Goal: Task Accomplishment & Management: Manage account settings

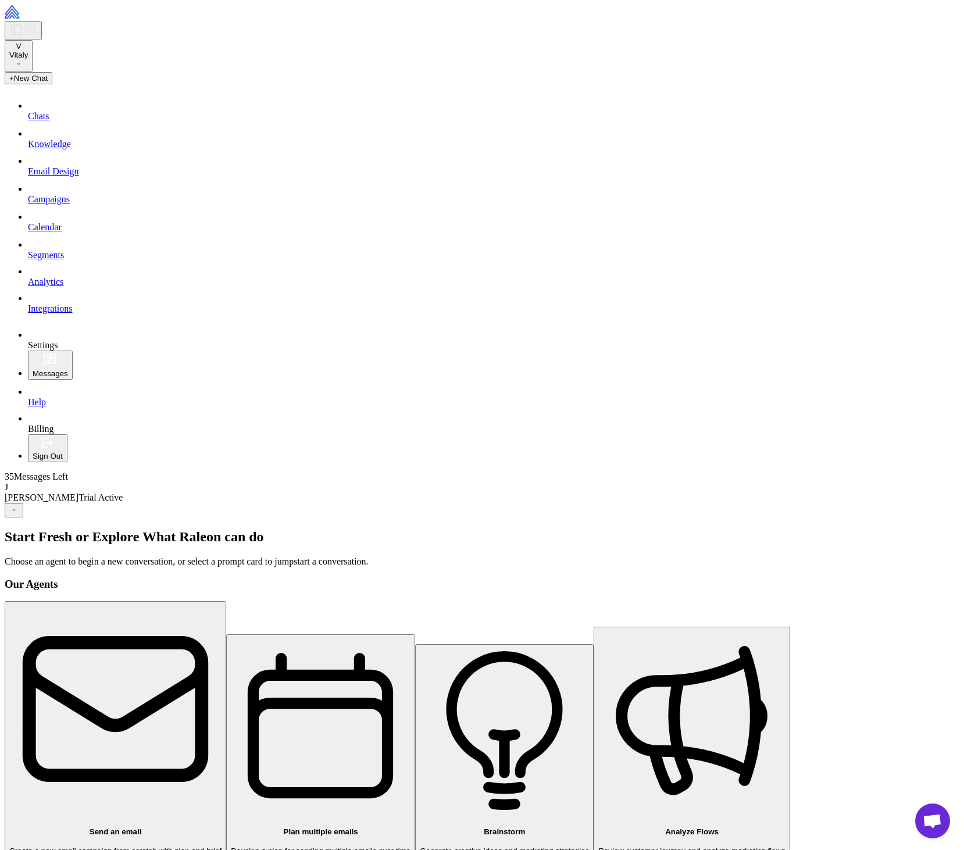
click at [33, 50] on button "V Vitaly" at bounding box center [19, 56] width 28 height 32
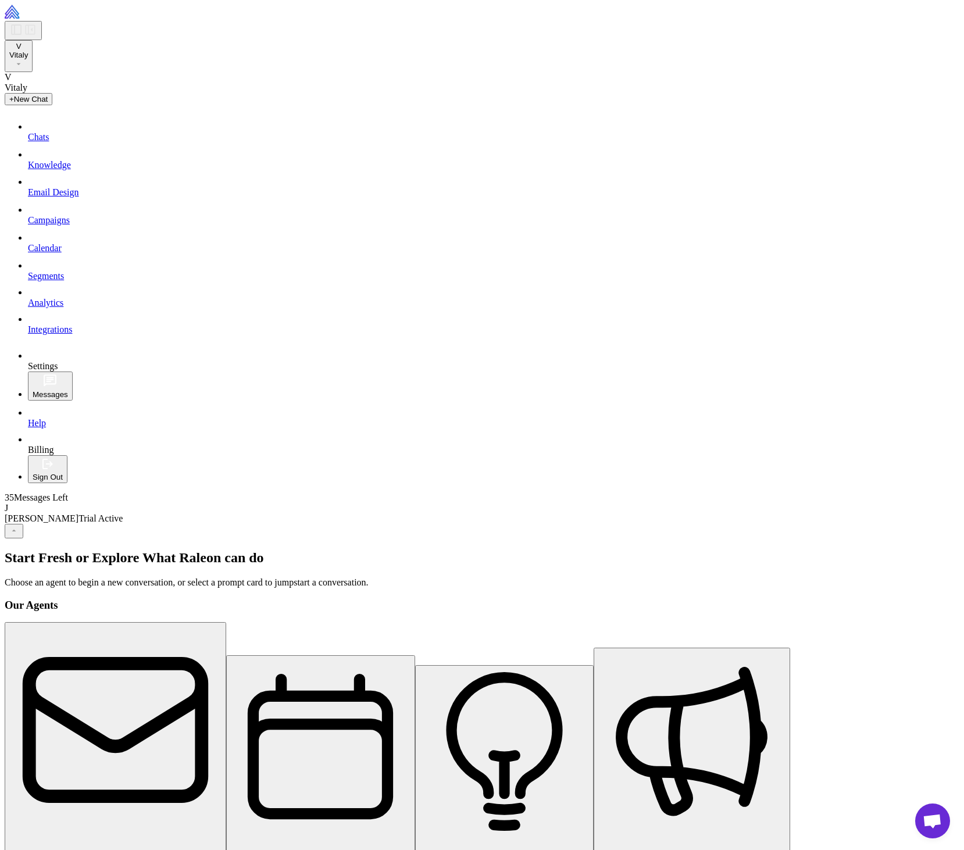
click at [57, 6] on div at bounding box center [487, 22] width 964 height 35
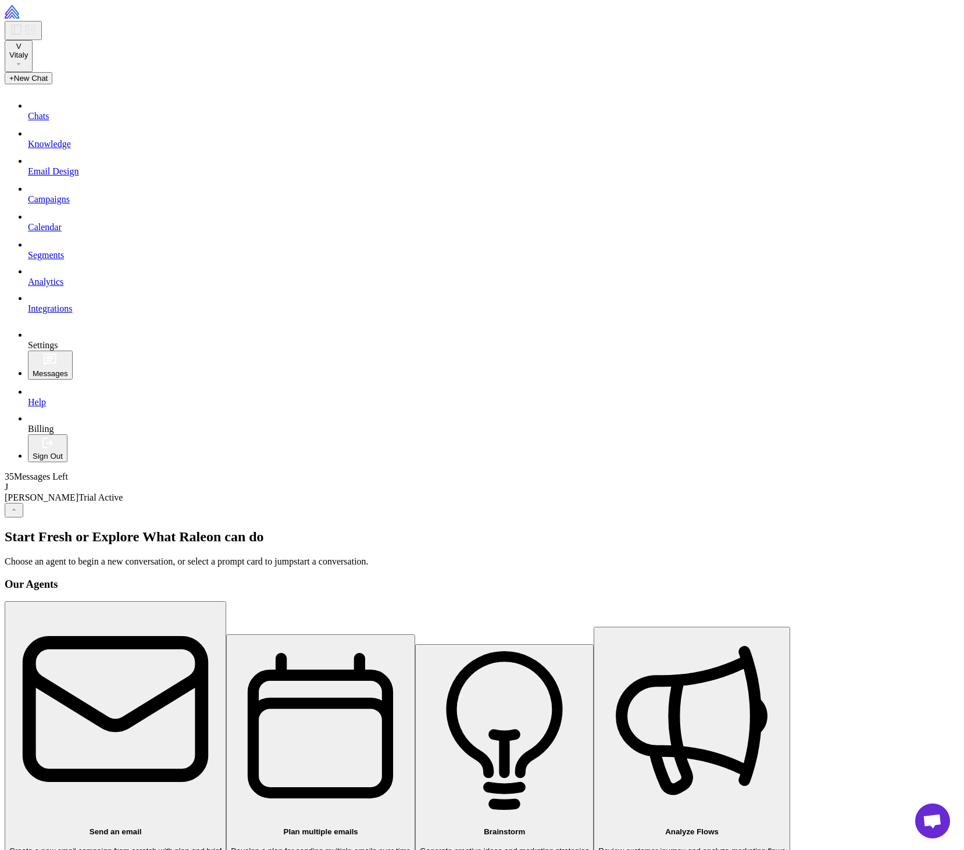
click at [59, 16] on img at bounding box center [47, 12] width 85 height 14
click at [62, 26] on div at bounding box center [487, 22] width 964 height 35
click at [69, 6] on div at bounding box center [487, 22] width 964 height 35
click at [33, 48] on button "V Vitaly" at bounding box center [19, 56] width 28 height 32
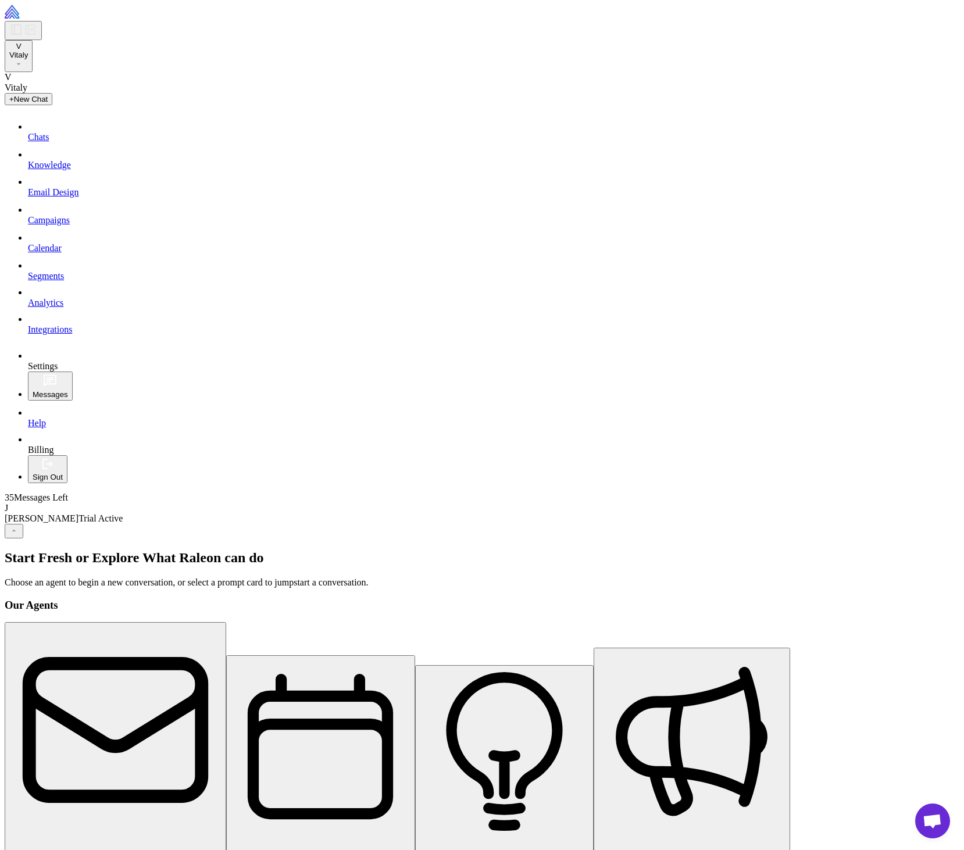
click at [33, 51] on button "V Vitaly" at bounding box center [19, 56] width 28 height 32
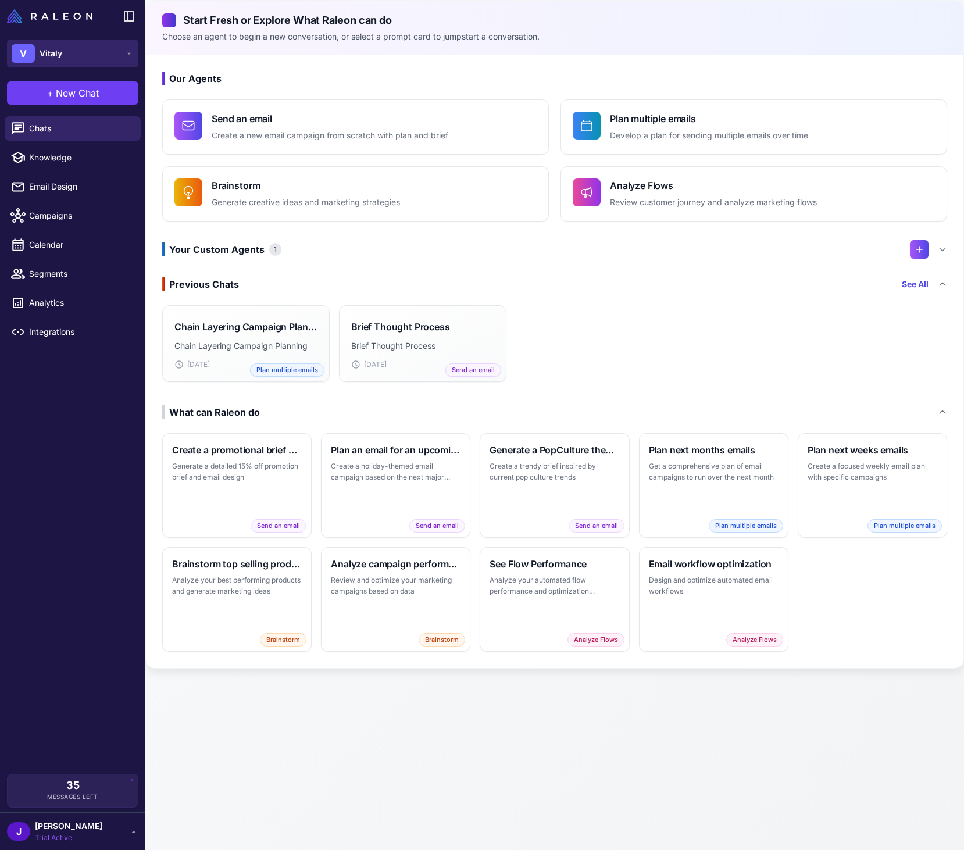
click at [103, 53] on button "V Vitaly" at bounding box center [72, 54] width 131 height 28
click at [55, 41] on button "V Vitaly" at bounding box center [72, 54] width 131 height 28
click at [93, 828] on span "[PERSON_NAME]" at bounding box center [68, 826] width 67 height 13
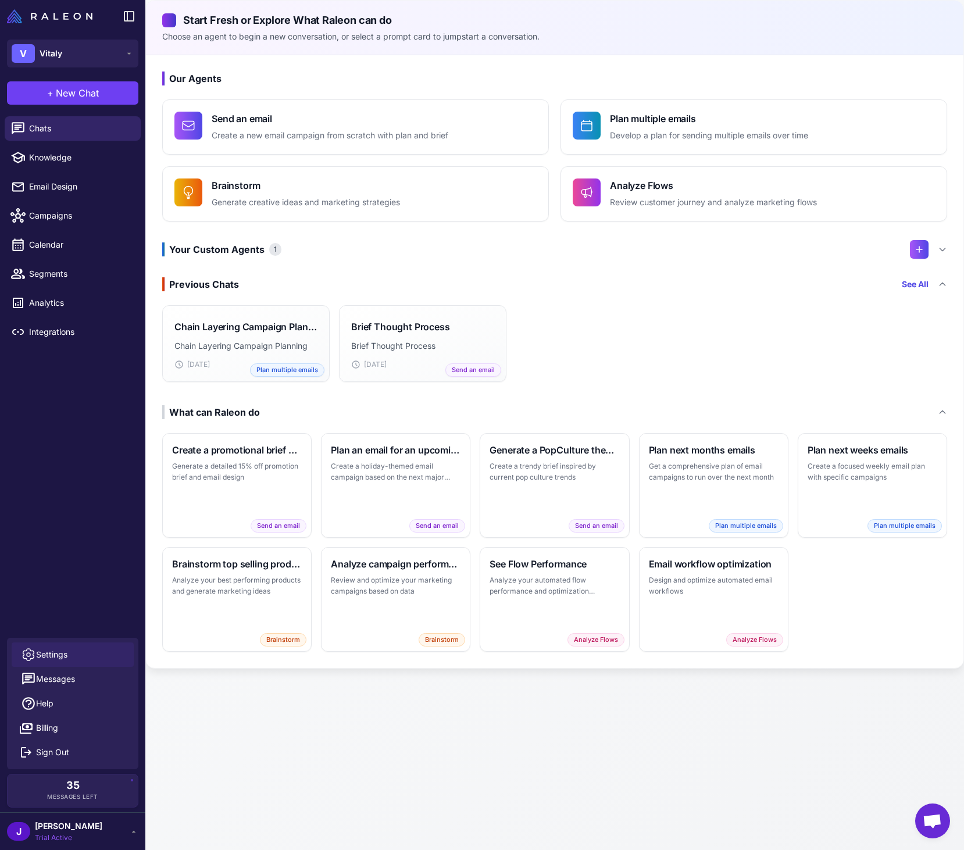
click at [62, 656] on span "Settings" at bounding box center [51, 654] width 31 height 13
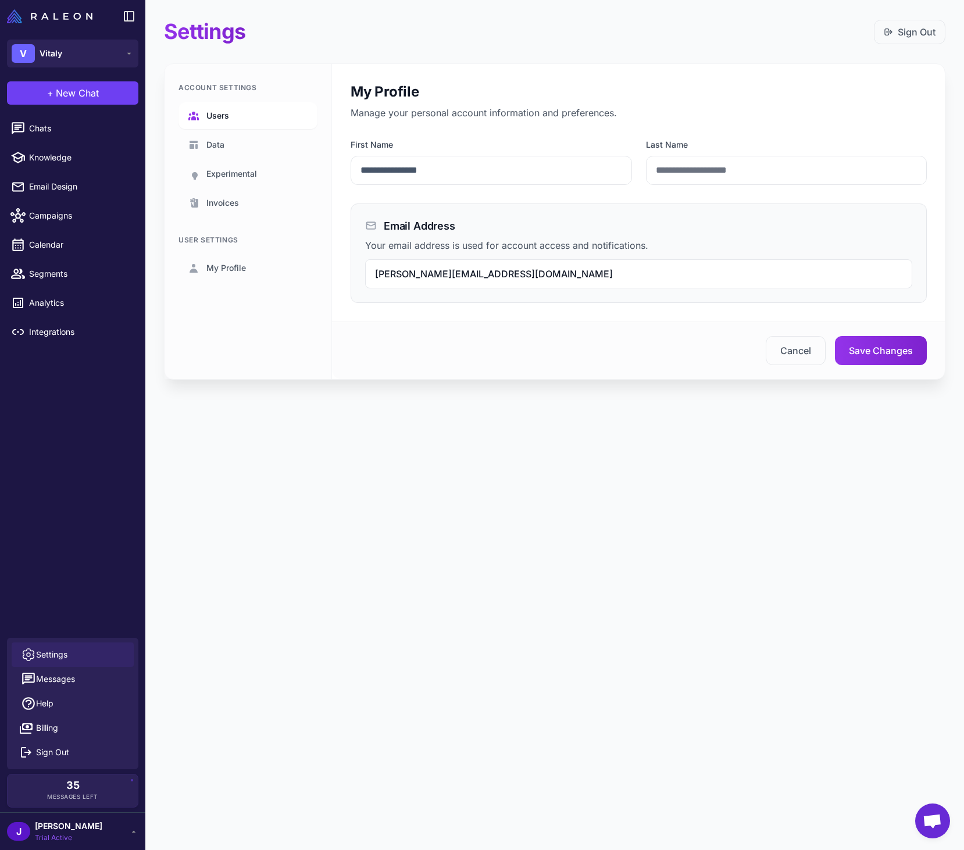
click at [226, 120] on span "Users" at bounding box center [217, 115] width 23 height 13
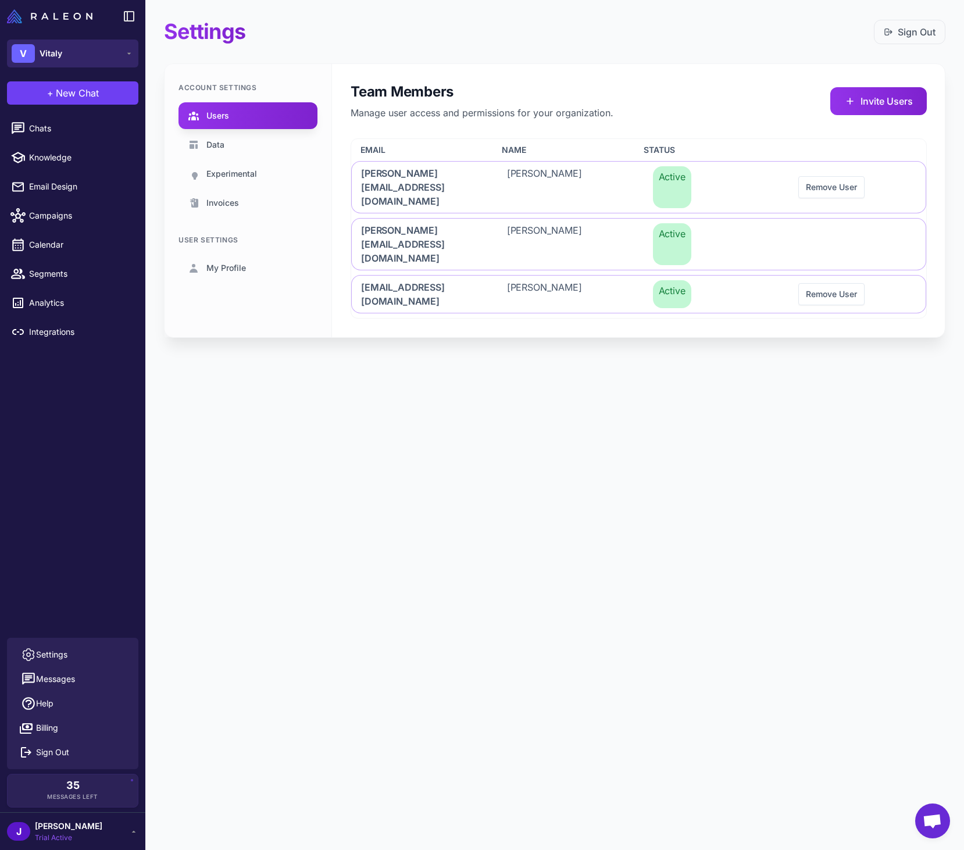
click at [111, 51] on button "V Vitaly" at bounding box center [72, 54] width 131 height 28
click at [80, 95] on div "V Vitaly" at bounding box center [73, 95] width 122 height 28
click at [94, 833] on span "Trial Active" at bounding box center [68, 837] width 67 height 10
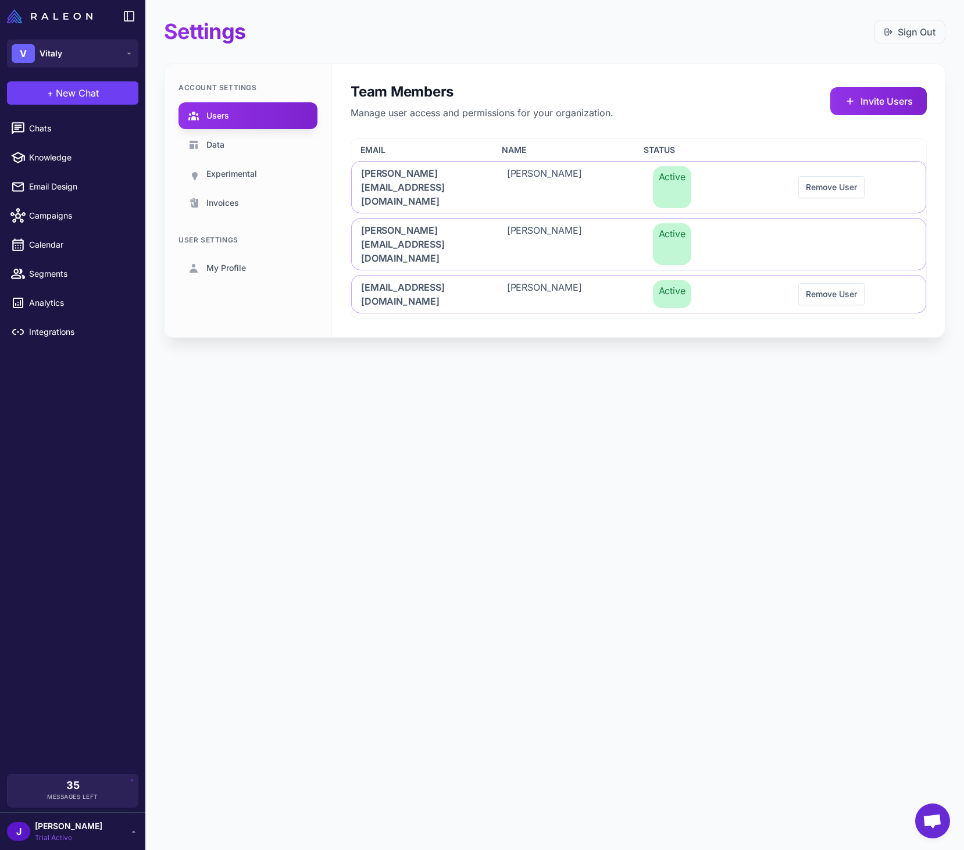
click at [73, 823] on span "[PERSON_NAME]" at bounding box center [68, 826] width 67 height 13
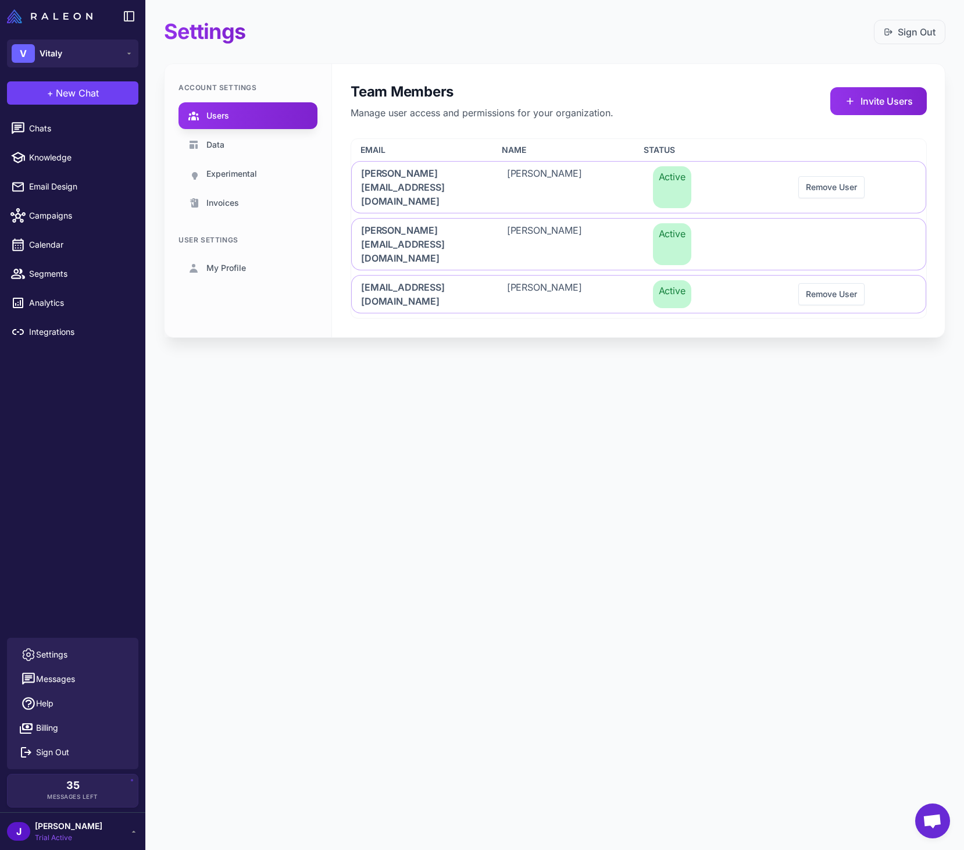
click at [499, 483] on div "Settings Sign Out Account Settings Users Data Experimental Invoices User Settin…" at bounding box center [554, 425] width 818 height 850
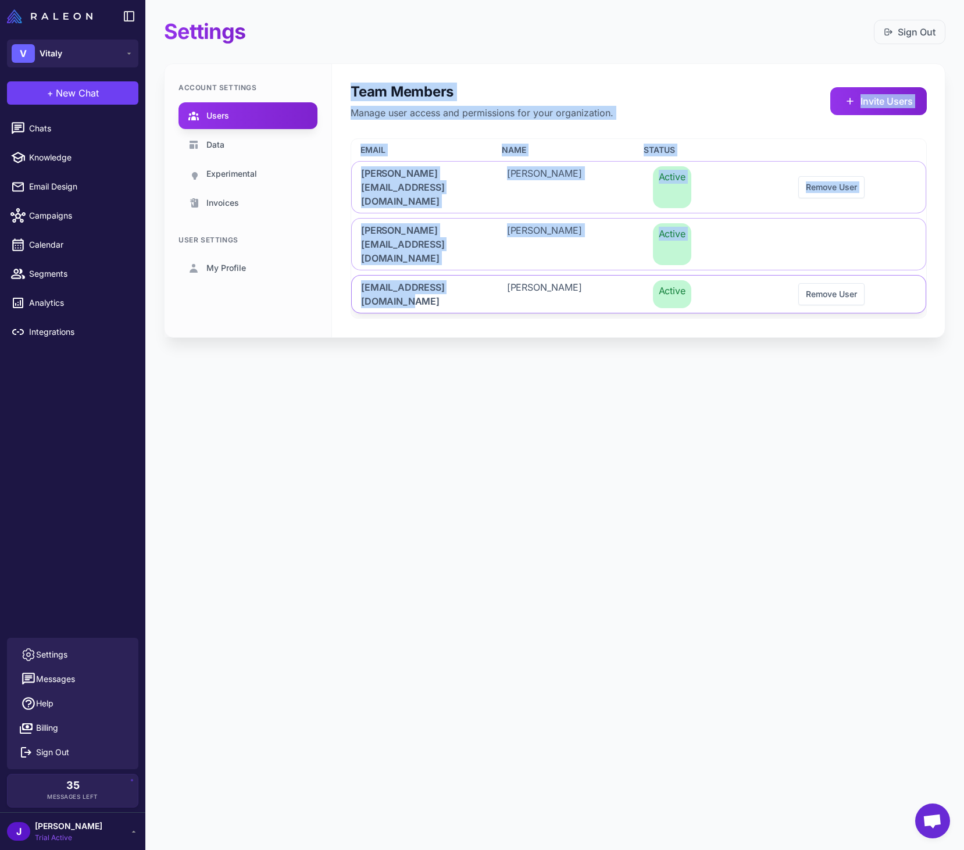
drag, startPoint x: 350, startPoint y: 87, endPoint x: 464, endPoint y: 275, distance: 219.6
click at [461, 261] on div "Team Members Manage user access and permissions for your organization. Invite U…" at bounding box center [638, 200] width 613 height 273
click at [471, 302] on div "Settings Sign Out Account Settings Users Data Experimental Invoices User Settin…" at bounding box center [554, 187] width 818 height 375
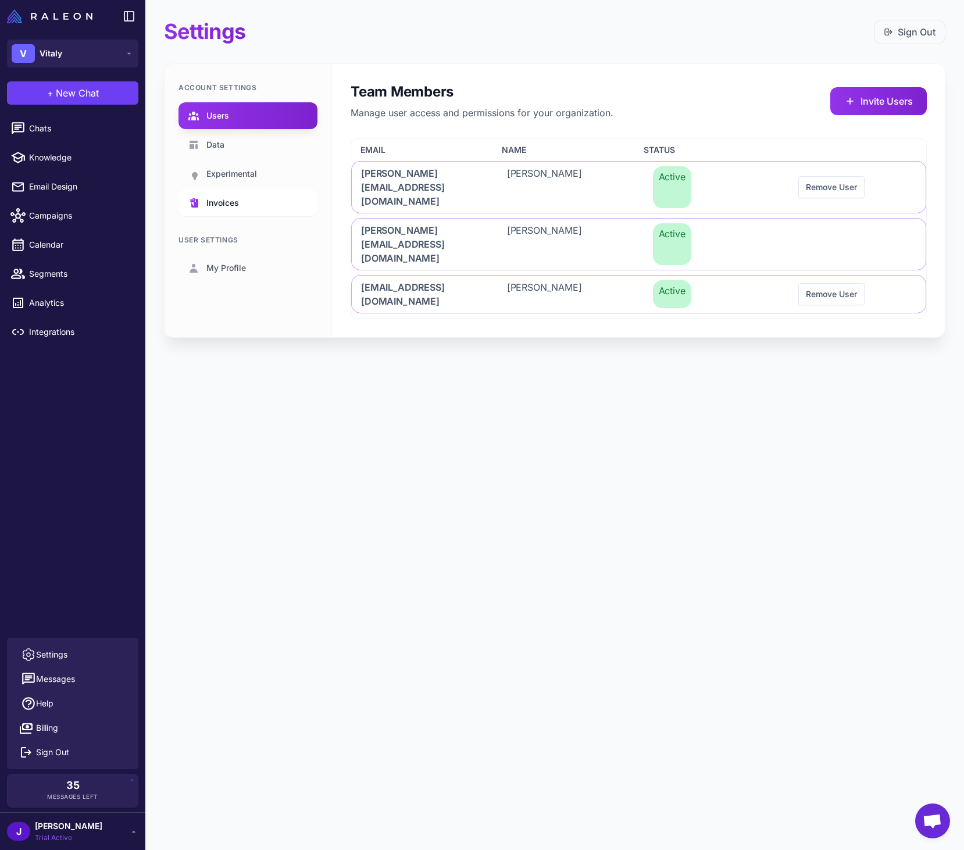
click at [223, 196] on span "Invoices" at bounding box center [222, 202] width 33 height 13
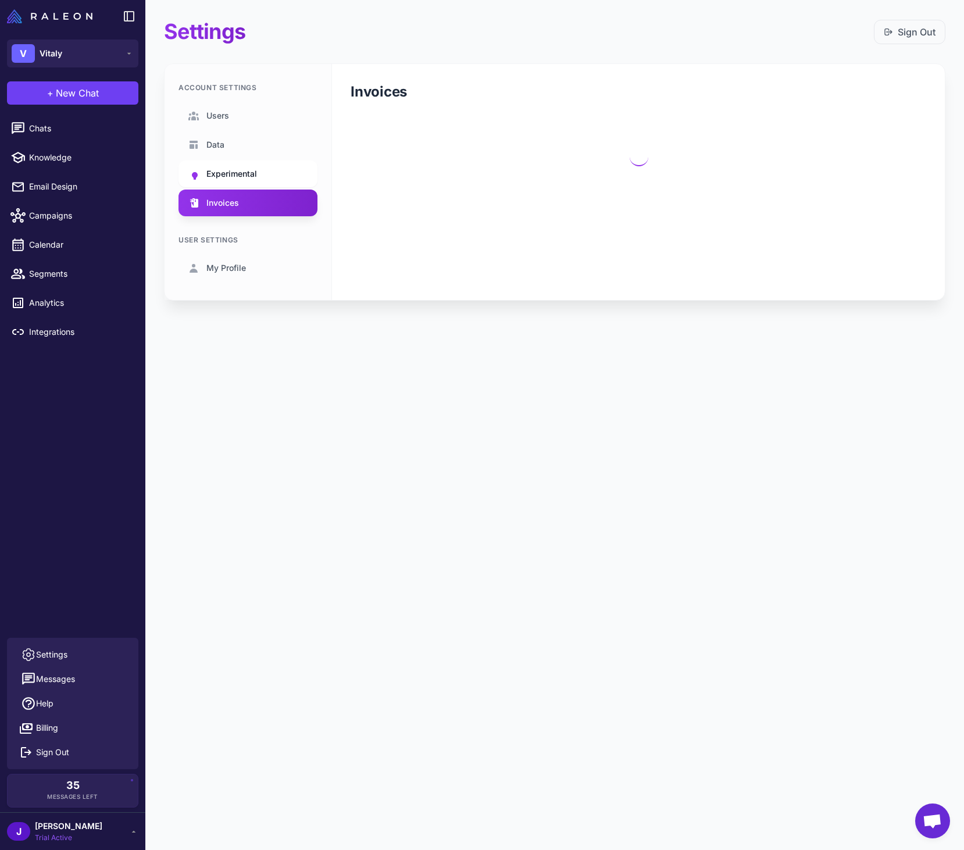
click at [237, 176] on span "Experimental" at bounding box center [231, 173] width 51 height 13
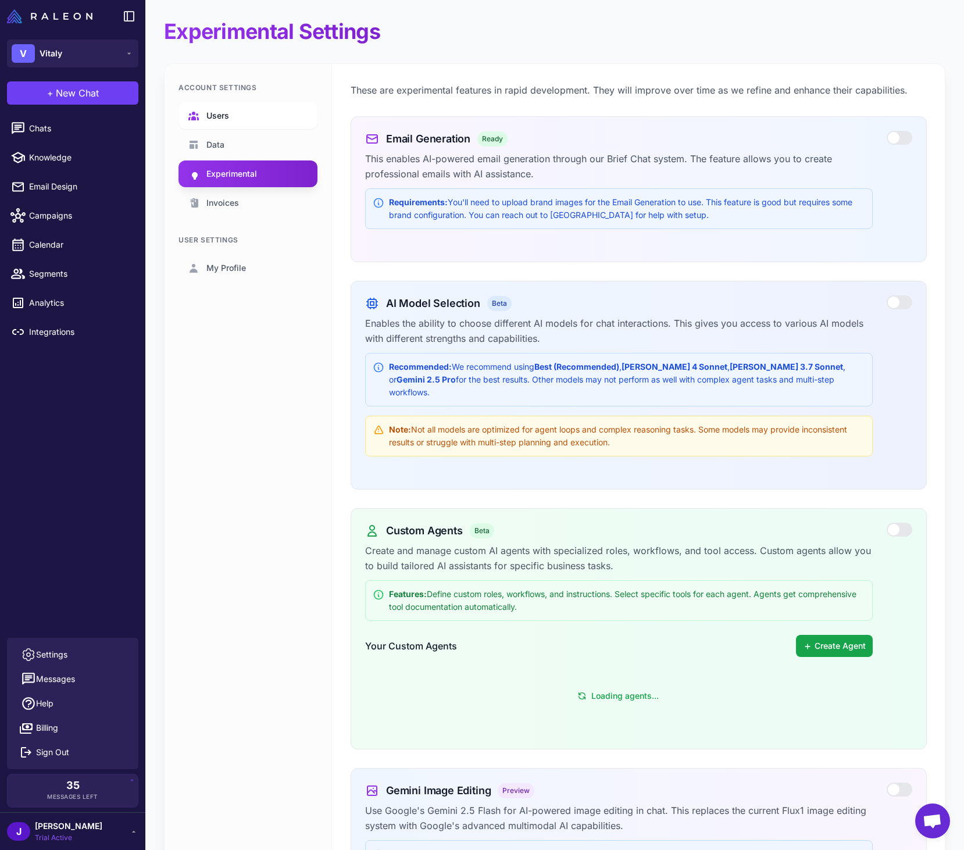
click at [241, 114] on link "Users" at bounding box center [247, 115] width 139 height 27
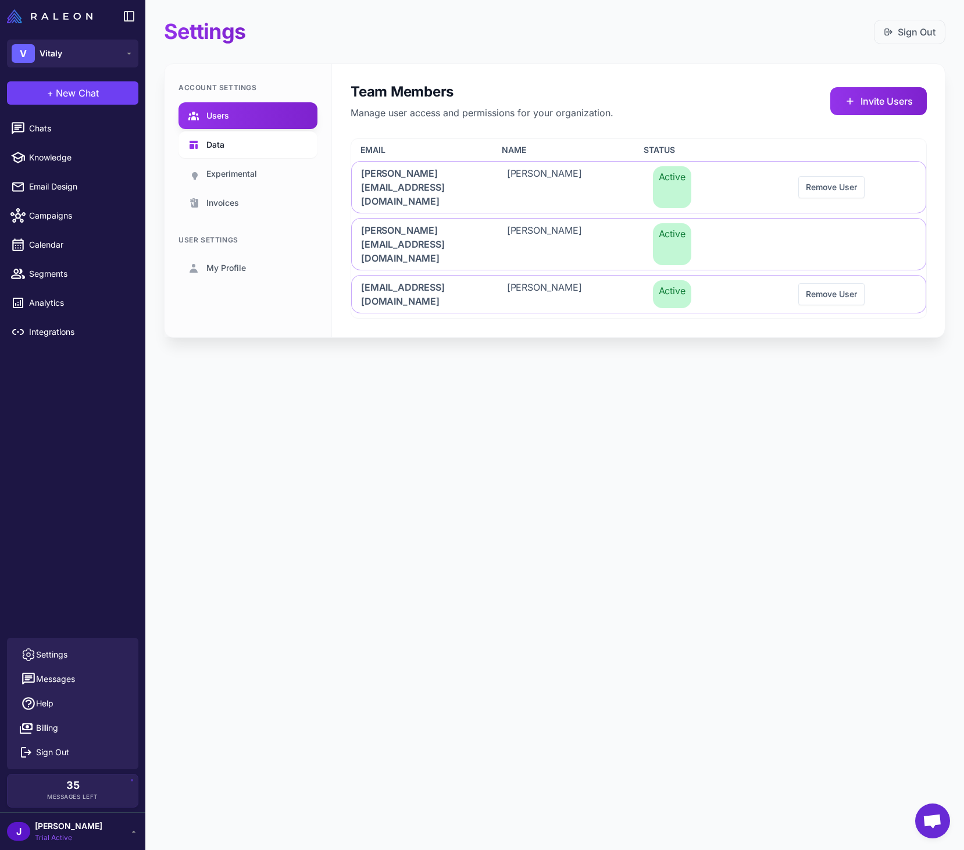
click at [217, 147] on span "Data" at bounding box center [215, 144] width 18 height 13
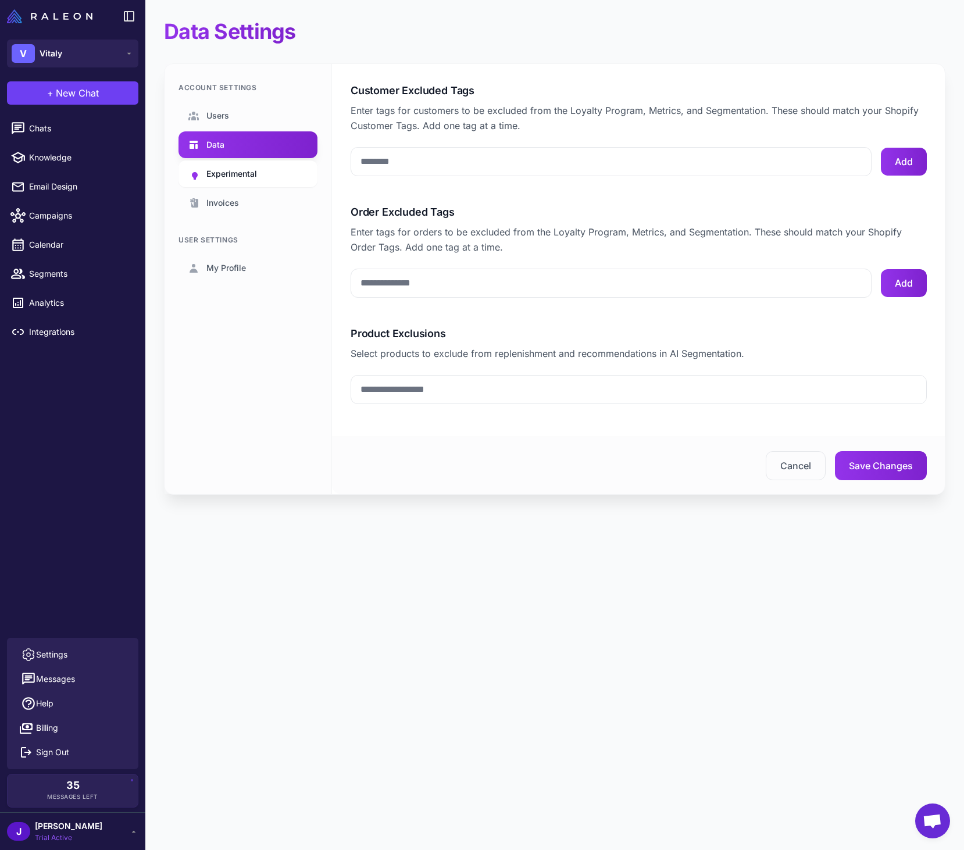
click at [220, 176] on span "Experimental" at bounding box center [231, 173] width 51 height 13
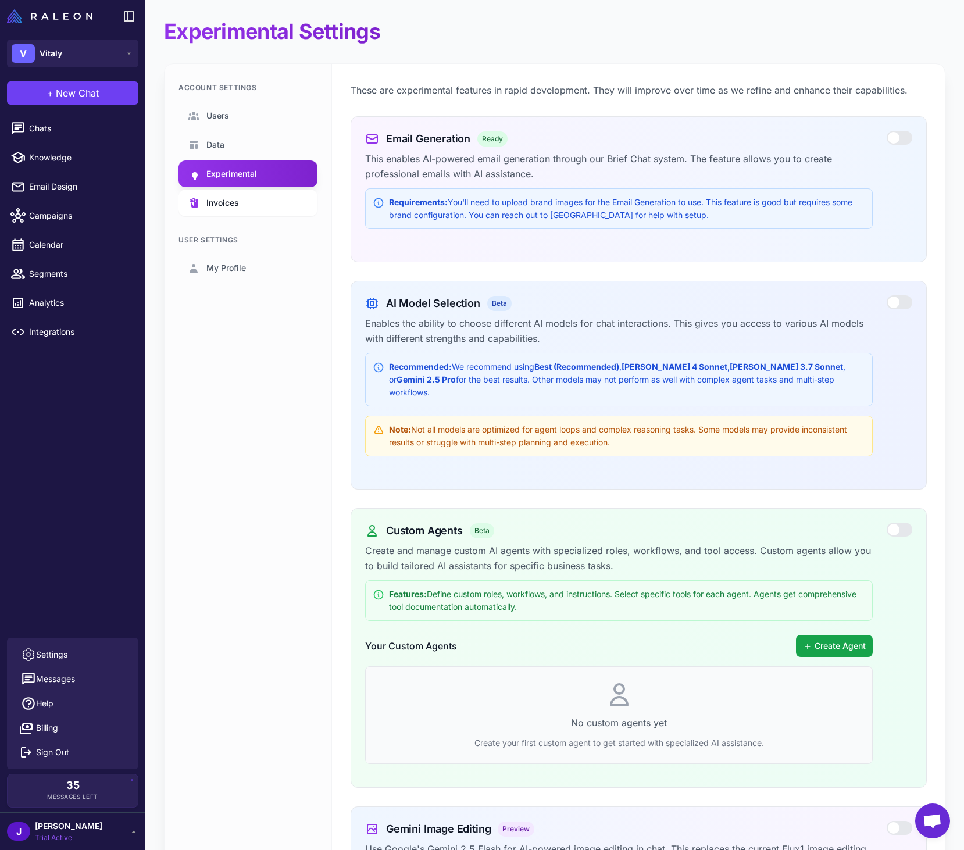
click at [211, 203] on span "Invoices" at bounding box center [222, 202] width 33 height 13
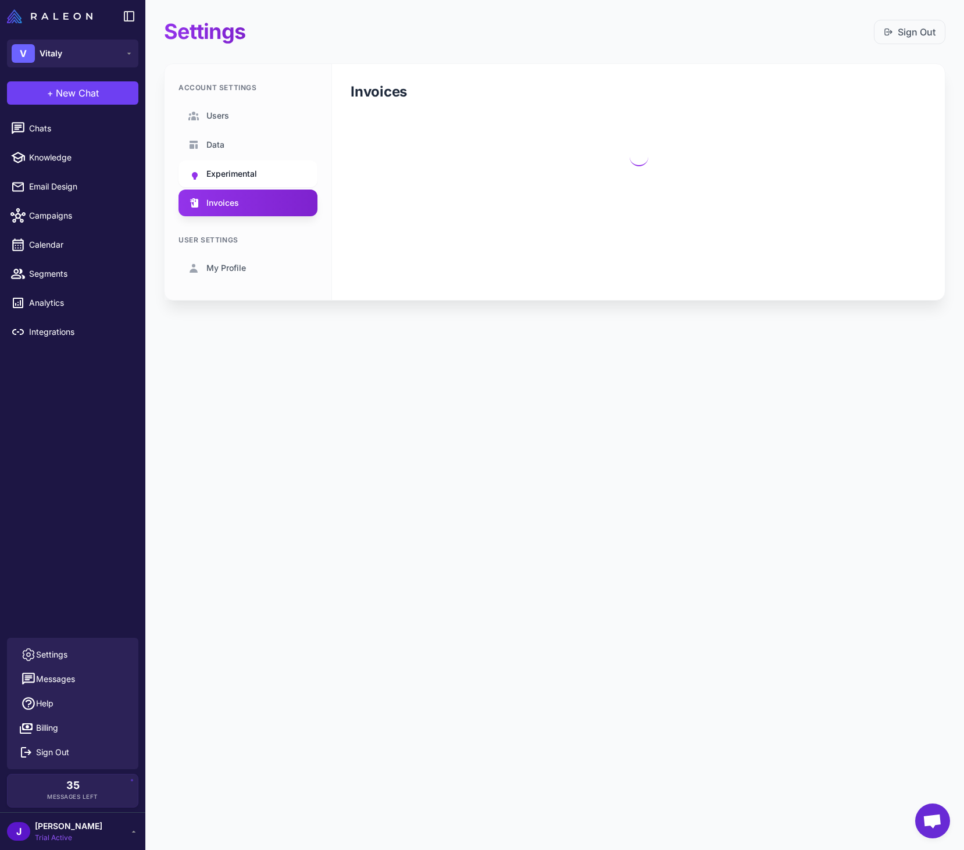
click at [221, 169] on span "Experimental" at bounding box center [231, 173] width 51 height 13
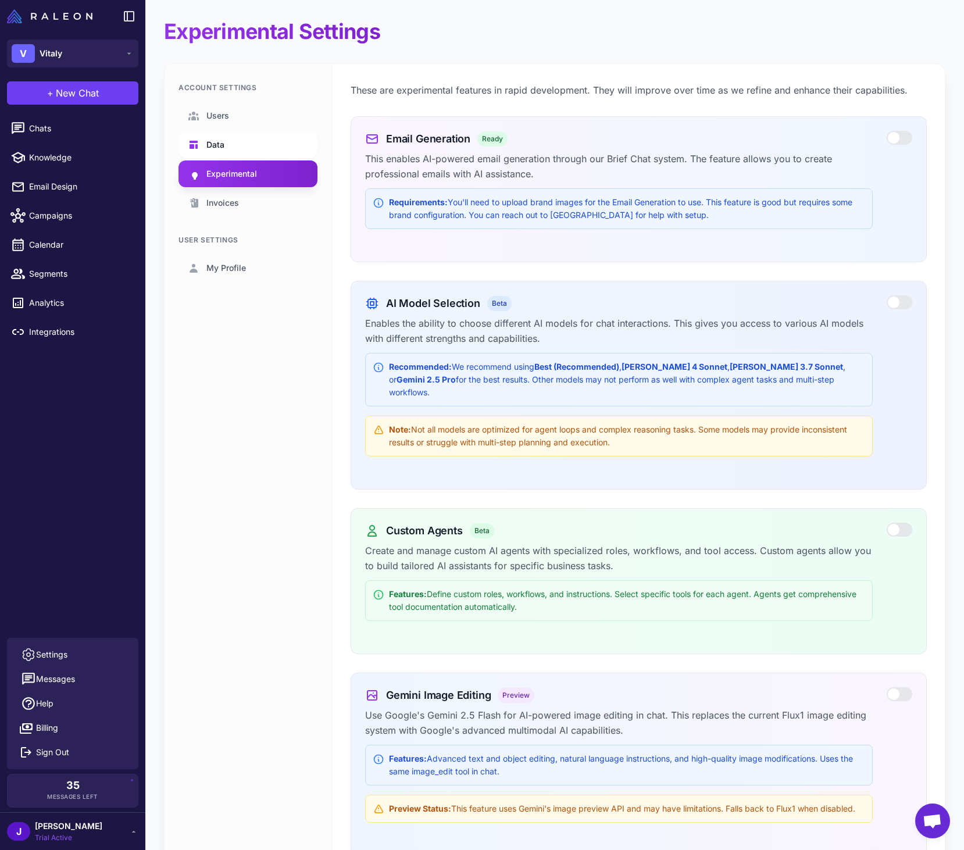
click at [219, 131] on link "Data" at bounding box center [247, 144] width 139 height 27
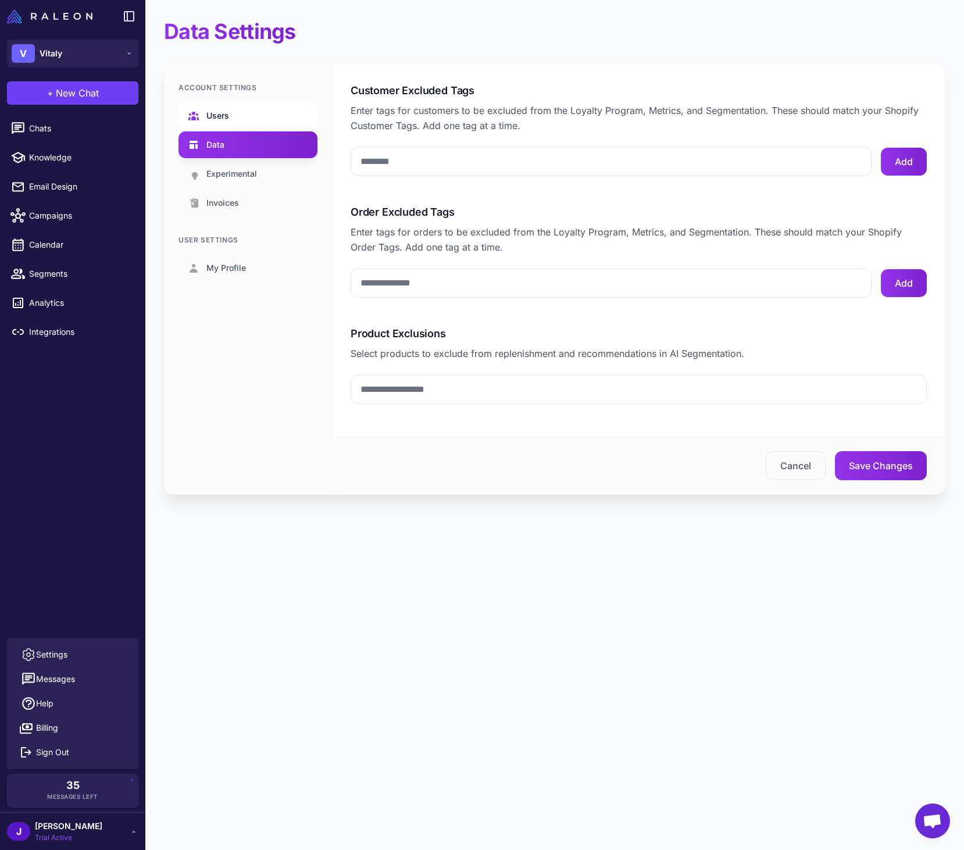
click at [221, 117] on span "Users" at bounding box center [217, 115] width 23 height 13
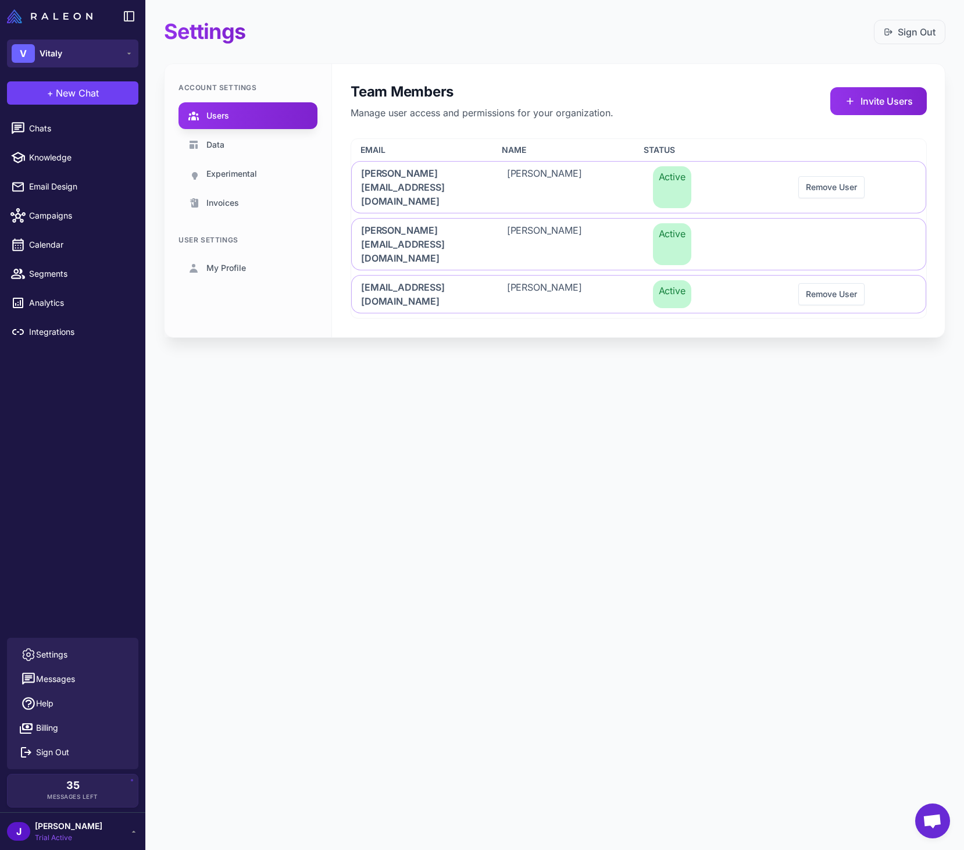
click at [105, 58] on button "V Vitaly" at bounding box center [72, 54] width 131 height 28
click at [380, 668] on div "Settings Sign Out Account Settings Users Data Experimental Invoices User Settin…" at bounding box center [554, 425] width 818 height 850
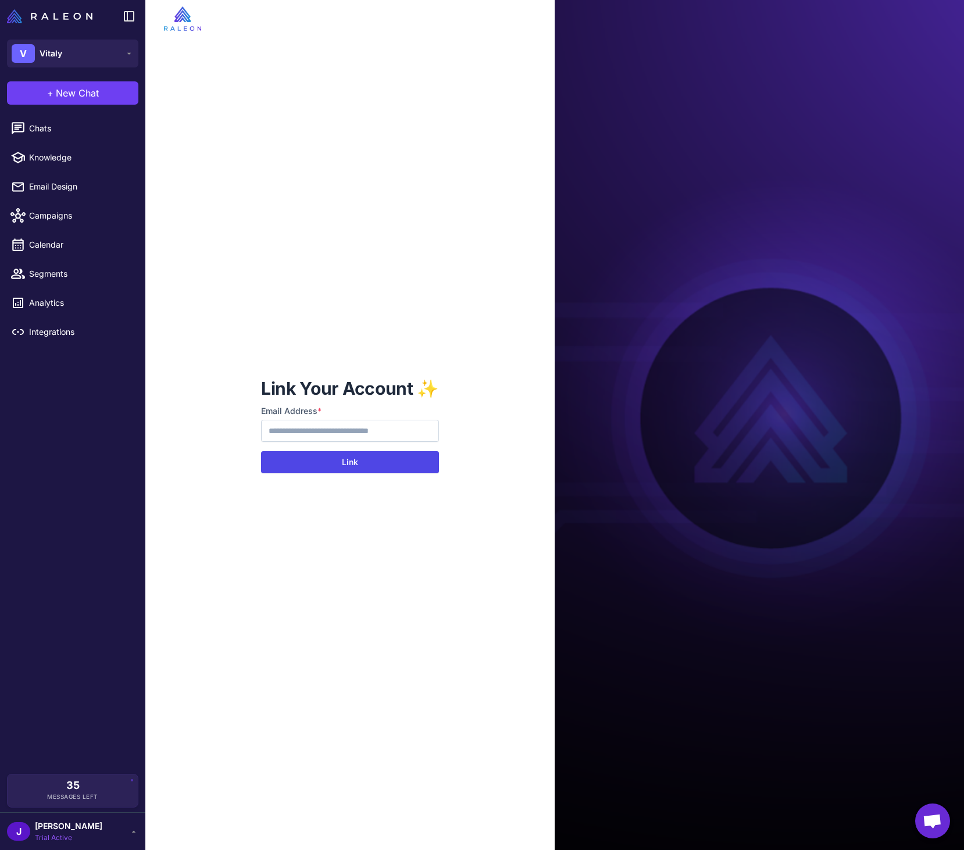
click at [363, 465] on button "Link" at bounding box center [350, 462] width 178 height 22
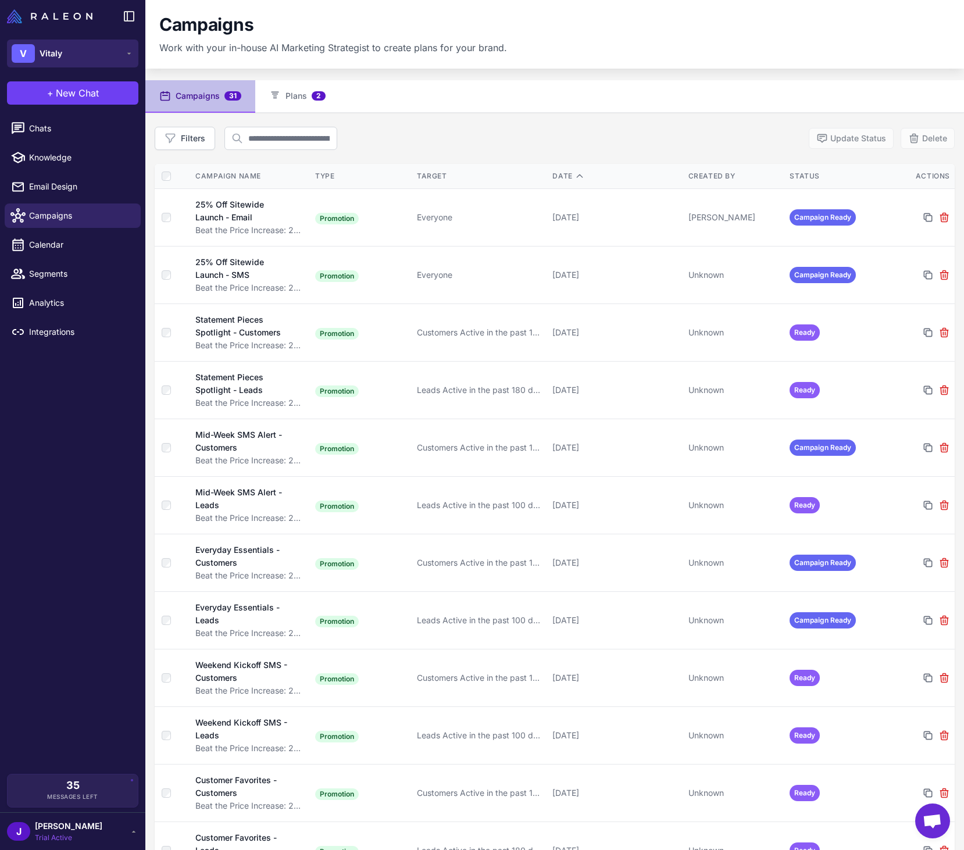
click at [79, 52] on button "V Vitaly" at bounding box center [72, 54] width 131 height 28
click at [96, 52] on button "V Vitaly" at bounding box center [72, 54] width 131 height 28
click at [70, 50] on button "V Vitaly" at bounding box center [72, 54] width 131 height 28
click at [78, 91] on div "V Vitaly" at bounding box center [73, 95] width 122 height 28
